Goal: Task Accomplishment & Management: Use online tool/utility

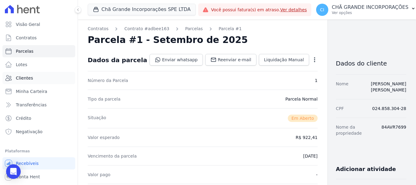
scroll to position [122, 0]
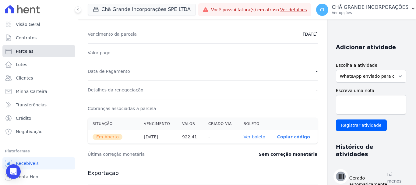
click at [26, 50] on span "Parcelas" at bounding box center [25, 51] width 18 height 6
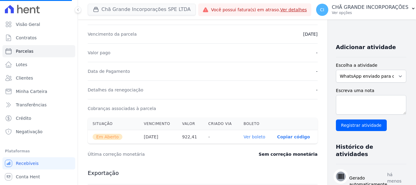
select select
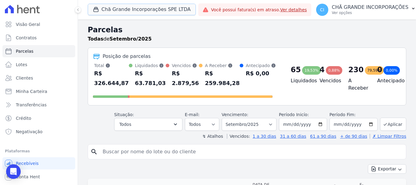
click at [131, 10] on button "Chã Grande Incorporações SPE LTDA" at bounding box center [142, 10] width 108 height 12
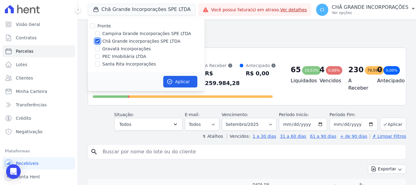
click at [96, 41] on input "Chã Grande Incorporações SPE LTDA" at bounding box center [97, 41] width 5 height 5
checkbox input "false"
click at [98, 65] on input "Santa Rita Incorporações" at bounding box center [97, 64] width 5 height 5
checkbox input "true"
click at [189, 81] on button "Aplicar" at bounding box center [180, 82] width 34 height 12
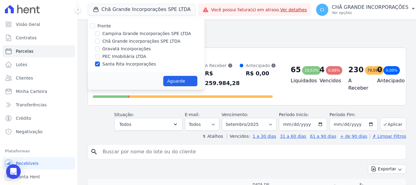
select select
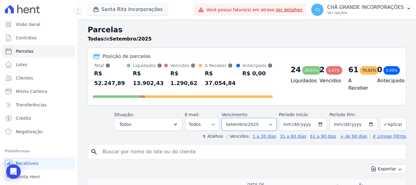
click at [262, 124] on select "Filtrar por período ──────── Todos os meses Novembro/2020 Dezembro/2020 Janeiro…" at bounding box center [249, 124] width 55 height 13
select select "08/2025"
click at [226, 118] on select "Filtrar por período ──────── Todos os meses Novembro/2020 Dezembro/2020 Janeiro…" at bounding box center [249, 124] width 55 height 13
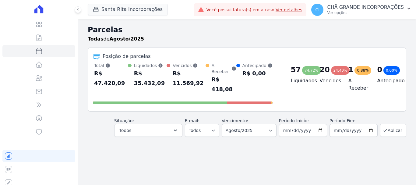
select select
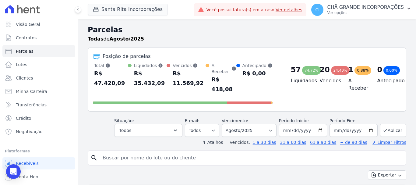
click at [210, 152] on input "search" at bounding box center [251, 158] width 305 height 12
type input "jair noberto"
select select
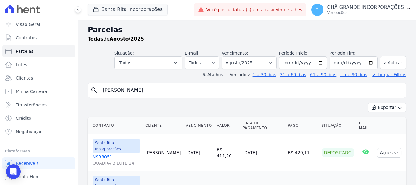
scroll to position [25, 0]
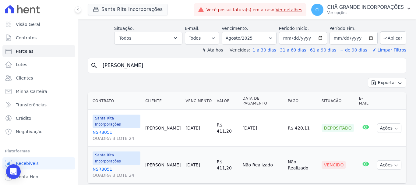
click at [101, 166] on link "NSR8051 QUADRA B LOTE 24" at bounding box center [117, 172] width 48 height 12
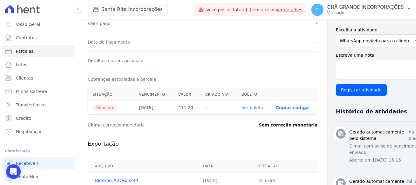
scroll to position [152, 0]
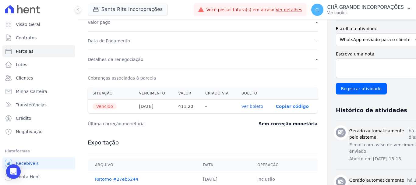
click at [242, 107] on link "Ver boleto" at bounding box center [253, 106] width 22 height 5
click at [100, 10] on div "button" at bounding box center [97, 9] width 9 height 6
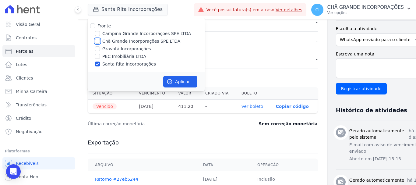
click at [97, 41] on input "Chã Grande Incorporações SPE LTDA" at bounding box center [97, 41] width 5 height 5
checkbox input "true"
click at [99, 62] on input "Santa Rita Incorporações" at bounding box center [97, 64] width 5 height 5
checkbox input "false"
click at [185, 81] on button "Aplicar" at bounding box center [180, 82] width 34 height 12
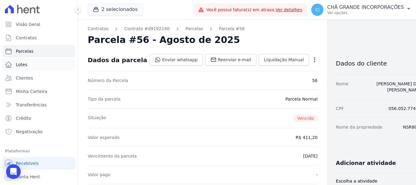
click at [22, 66] on span "Lotes" at bounding box center [22, 65] width 12 height 6
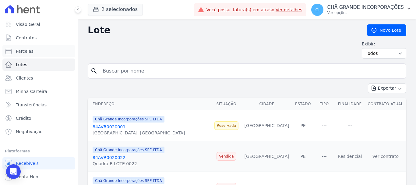
click at [30, 52] on span "Parcelas" at bounding box center [25, 51] width 18 height 6
select select
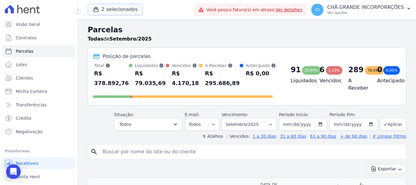
click at [121, 10] on button "2 selecionados" at bounding box center [115, 10] width 55 height 12
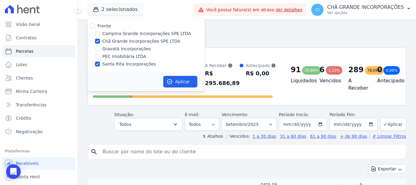
click at [126, 64] on label "Santa Rita Incorporações" at bounding box center [129, 64] width 54 height 6
click at [100, 64] on input "Santa Rita Incorporações" at bounding box center [97, 64] width 5 height 5
checkbox input "false"
click at [192, 85] on button "Aplicar" at bounding box center [180, 82] width 34 height 12
select select
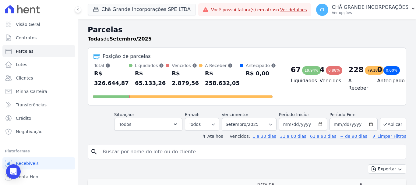
click at [141, 151] on input "search" at bounding box center [251, 152] width 305 height 12
type input "[PERSON_NAME]"
select select
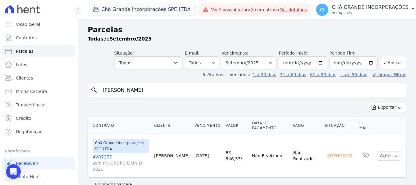
click at [240, 55] on label "Vencimento:" at bounding box center [235, 53] width 27 height 5
click at [239, 59] on select "Filtrar por período ──────── Todos os meses Outubro/2019 Novembro/2019 Dezembro…" at bounding box center [249, 62] width 55 height 13
select select "04/2025"
click at [226, 56] on select "Filtrar por período ──────── Todos os meses Outubro/2019 Novembro/2019 Dezembro…" at bounding box center [249, 62] width 55 height 13
select select
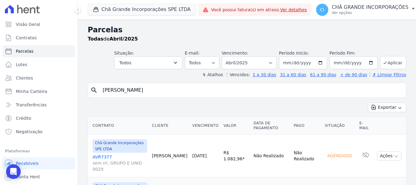
scroll to position [42, 0]
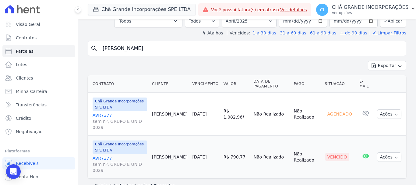
click at [103, 155] on link "AVR7377 sem nº, GRUPO E UNID 0029" at bounding box center [120, 164] width 55 height 18
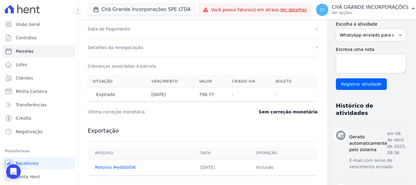
scroll to position [183, 0]
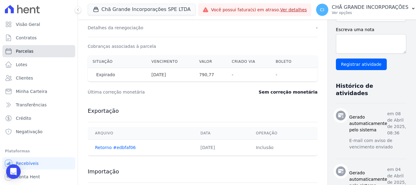
click at [26, 50] on span "Parcelas" at bounding box center [25, 51] width 18 height 6
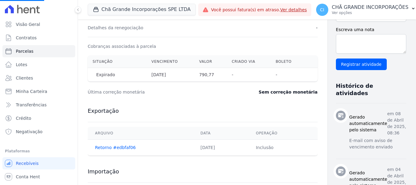
select select
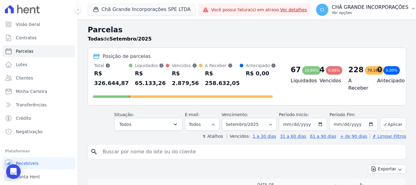
click at [375, 10] on p "Ver opções" at bounding box center [370, 12] width 77 height 5
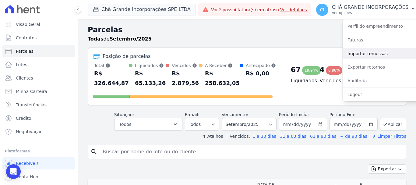
click at [370, 53] on link "Importar remessas" at bounding box center [382, 53] width 78 height 11
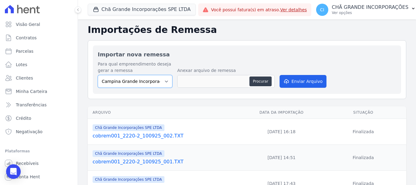
click at [146, 82] on select "Campina Grande Incorporações SPE LTDA Chã Grande Incorporações SPE LTDA Gravatá…" at bounding box center [135, 81] width 75 height 13
select select "fada966b-1e94-4a5a-a03a-a068354f70e7"
click at [98, 75] on select "Campina Grande Incorporações SPE LTDA Chã Grande Incorporações SPE LTDA Gravatá…" at bounding box center [135, 81] width 75 height 13
click at [262, 82] on button "Procurar" at bounding box center [261, 81] width 22 height 10
type input "cobrem001_2220-2_100925_003.TXT"
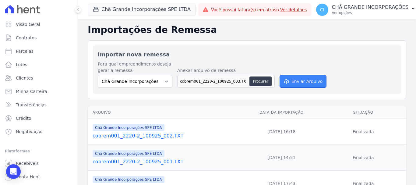
click at [303, 81] on button "Enviar Arquivo" at bounding box center [303, 81] width 47 height 13
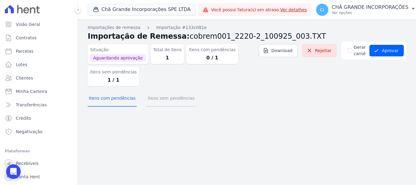
click at [167, 99] on button "Itens sem pendências" at bounding box center [171, 99] width 49 height 16
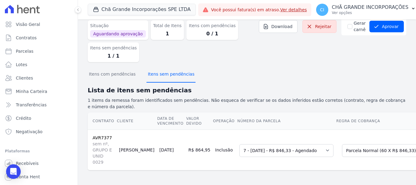
scroll to position [29, 0]
click at [379, 145] on select "Selecione uma Nova Parcela Avulsa Parcela Avulsa Existente Parcela Normal (60 X…" at bounding box center [385, 150] width 87 height 13
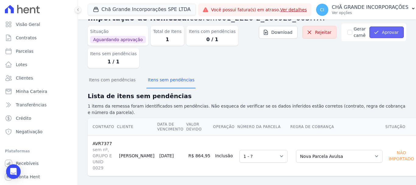
click at [382, 34] on button "Aprovar" at bounding box center [387, 33] width 34 height 12
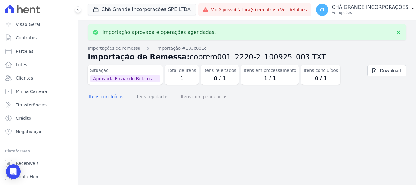
click at [200, 94] on button "Itens com pendências" at bounding box center [203, 97] width 49 height 16
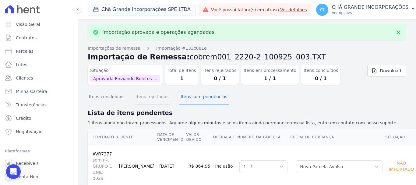
click at [149, 98] on button "Itens rejeitados" at bounding box center [151, 97] width 35 height 16
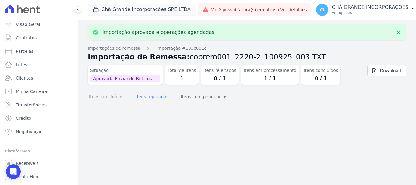
click at [111, 99] on button "Itens concluídos" at bounding box center [106, 97] width 37 height 16
click at [182, 99] on button "Itens com pendências" at bounding box center [203, 97] width 49 height 16
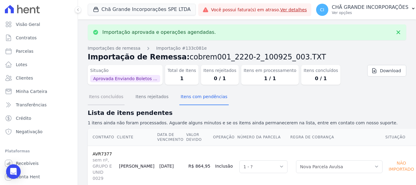
click at [107, 99] on button "Itens concluídos" at bounding box center [106, 97] width 37 height 16
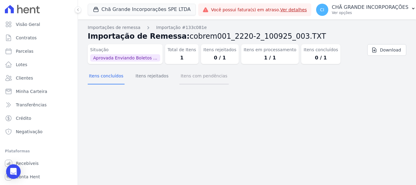
click at [193, 82] on button "Itens com pendências" at bounding box center [203, 77] width 49 height 16
click at [147, 79] on button "Itens rejeitados" at bounding box center [151, 77] width 35 height 16
click at [106, 82] on button "Itens concluídos" at bounding box center [106, 77] width 37 height 16
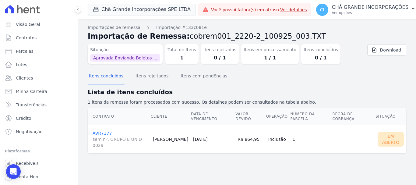
click at [98, 131] on link "AVR7377 sem nº, GRUPO E UNID 0029" at bounding box center [120, 140] width 55 height 18
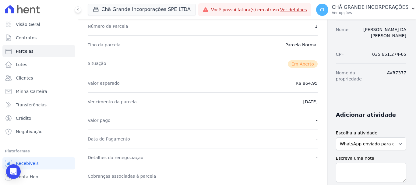
scroll to position [122, 0]
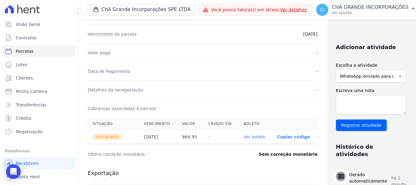
click at [246, 135] on link "Ver boleto" at bounding box center [255, 136] width 22 height 5
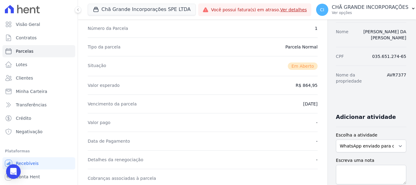
scroll to position [0, 0]
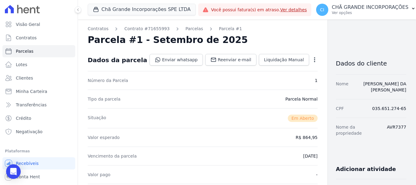
click at [312, 61] on icon "button" at bounding box center [315, 60] width 6 height 6
click at [268, 81] on link "Cancelar Cobrança" at bounding box center [289, 78] width 54 height 11
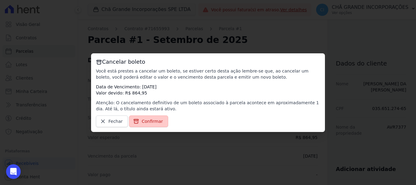
click at [150, 121] on span "Confirmar" at bounding box center [152, 121] width 21 height 6
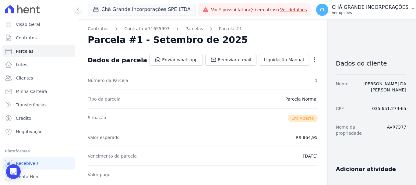
click at [361, 12] on p "Ver opções" at bounding box center [370, 12] width 77 height 5
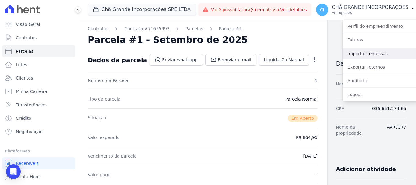
click at [360, 53] on link "Importar remessas" at bounding box center [382, 53] width 78 height 11
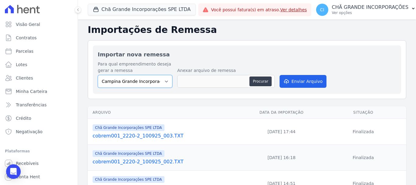
click at [135, 82] on select "Campina Grande Incorporações SPE LTDA Chã Grande Incorporações SPE LTDA Gravatá…" at bounding box center [135, 81] width 75 height 13
select select "fada966b-1e94-4a5a-a03a-a068354f70e7"
click at [98, 75] on select "Campina Grande Incorporações SPE LTDA Chã Grande Incorporações SPE LTDA Gravatá…" at bounding box center [135, 81] width 75 height 13
click at [260, 83] on button "Procurar" at bounding box center [261, 81] width 22 height 10
type input "cobrem001_2220-2_100925_004.TXT"
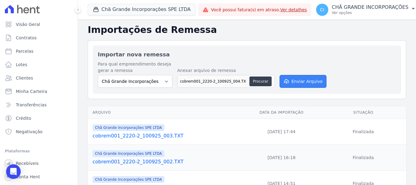
click at [307, 82] on button "Enviar Arquivo" at bounding box center [303, 81] width 47 height 13
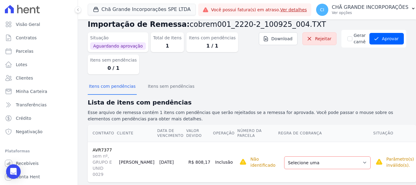
scroll to position [18, 0]
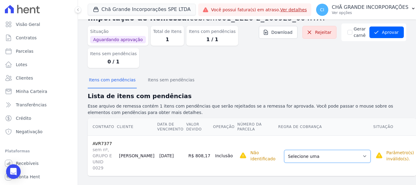
click at [329, 150] on select "Selecione uma Nova Parcela Avulsa Parcela Avulsa Existente Parcela Normal (60 X…" at bounding box center [327, 156] width 87 height 13
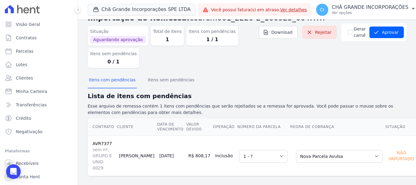
scroll to position [12, 0]
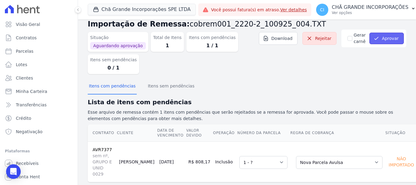
click at [393, 37] on button "Aprovar" at bounding box center [387, 39] width 34 height 12
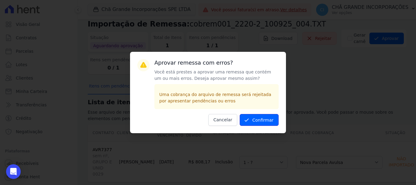
drag, startPoint x: 278, startPoint y: 119, endPoint x: 274, endPoint y: 120, distance: 3.8
click at [278, 119] on button "Confirmar" at bounding box center [259, 120] width 39 height 12
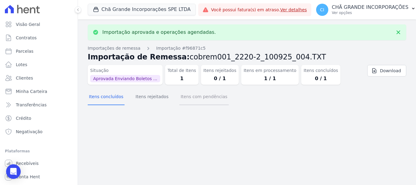
click at [200, 101] on button "Itens com pendências" at bounding box center [203, 97] width 49 height 16
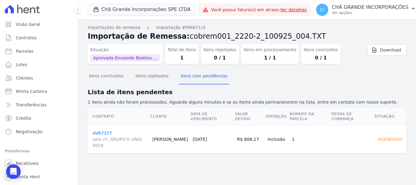
click at [98, 131] on link "AVR7377 sem nº, GRUPO E UNID 0029" at bounding box center [120, 140] width 55 height 18
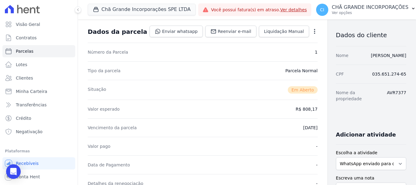
scroll to position [122, 0]
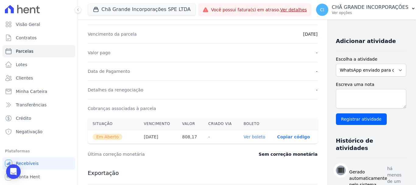
click at [244, 137] on link "Ver boleto" at bounding box center [255, 136] width 22 height 5
